Goal: Information Seeking & Learning: Learn about a topic

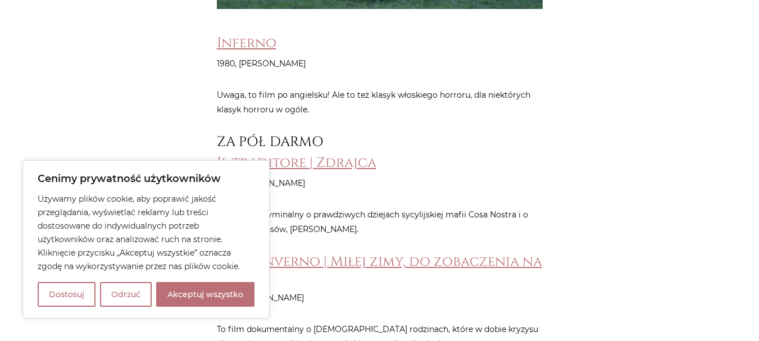
scroll to position [843, 0]
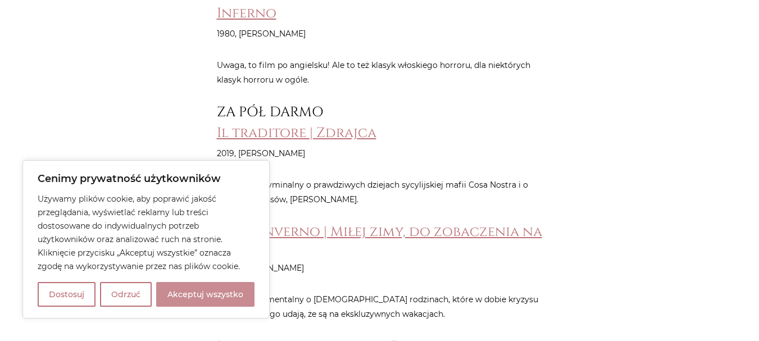
click at [229, 291] on button "Akceptuj wszystko" at bounding box center [205, 294] width 98 height 25
checkbox input "true"
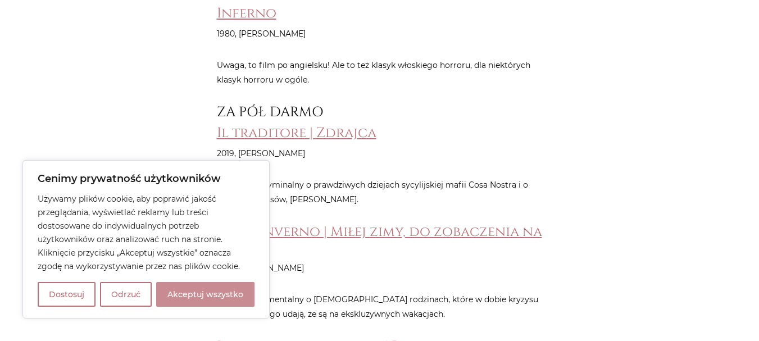
checkbox input "true"
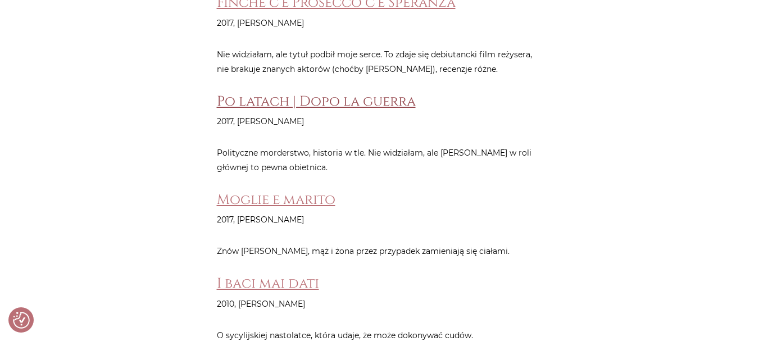
scroll to position [4439, 0]
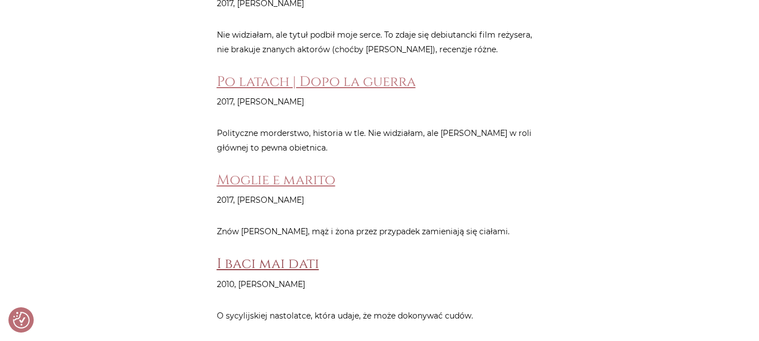
click at [303, 255] on link "I baci mai dati" at bounding box center [268, 264] width 102 height 19
